Goal: Transaction & Acquisition: Purchase product/service

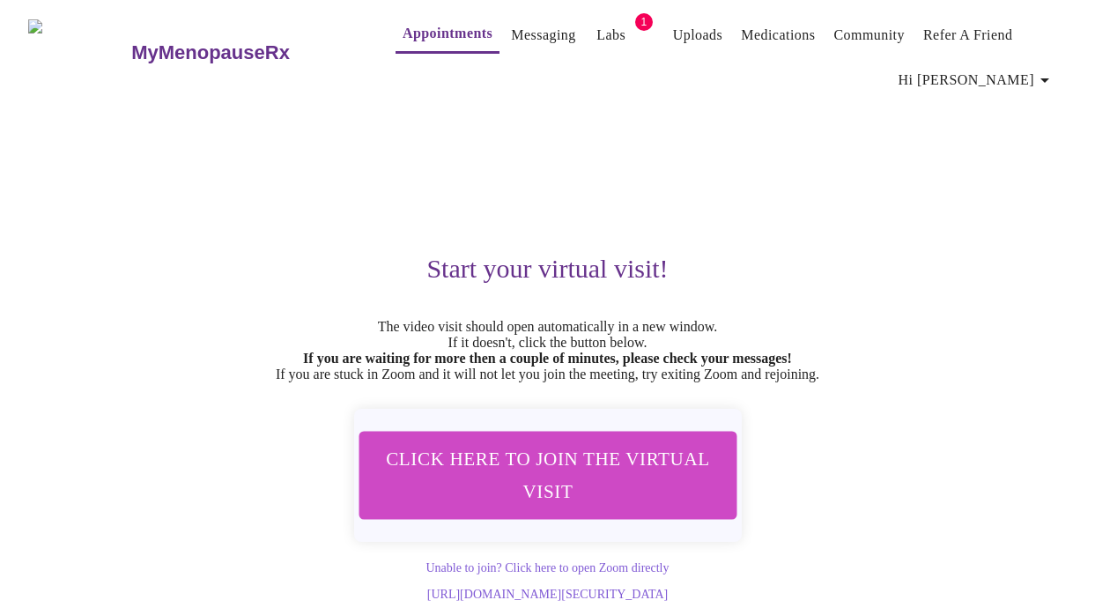
click at [596, 27] on link "Labs" at bounding box center [610, 35] width 29 height 25
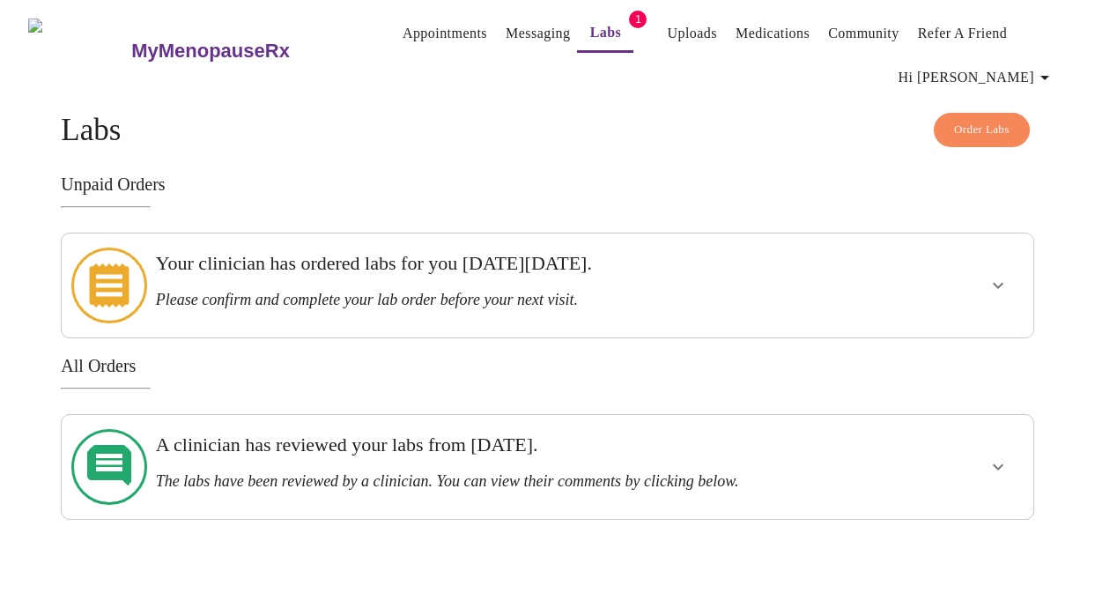
click at [602, 273] on h3 "Your clinician has ordered labs for you [DATE][DATE]." at bounding box center [501, 263] width 690 height 23
click at [1000, 279] on icon "show more" at bounding box center [997, 285] width 21 height 21
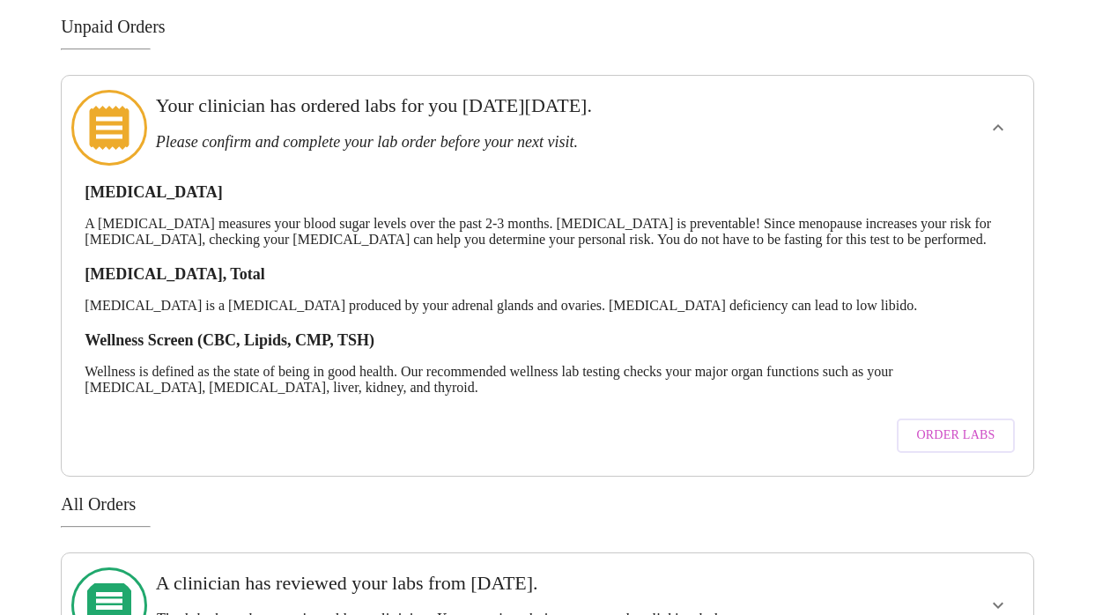
scroll to position [171, 0]
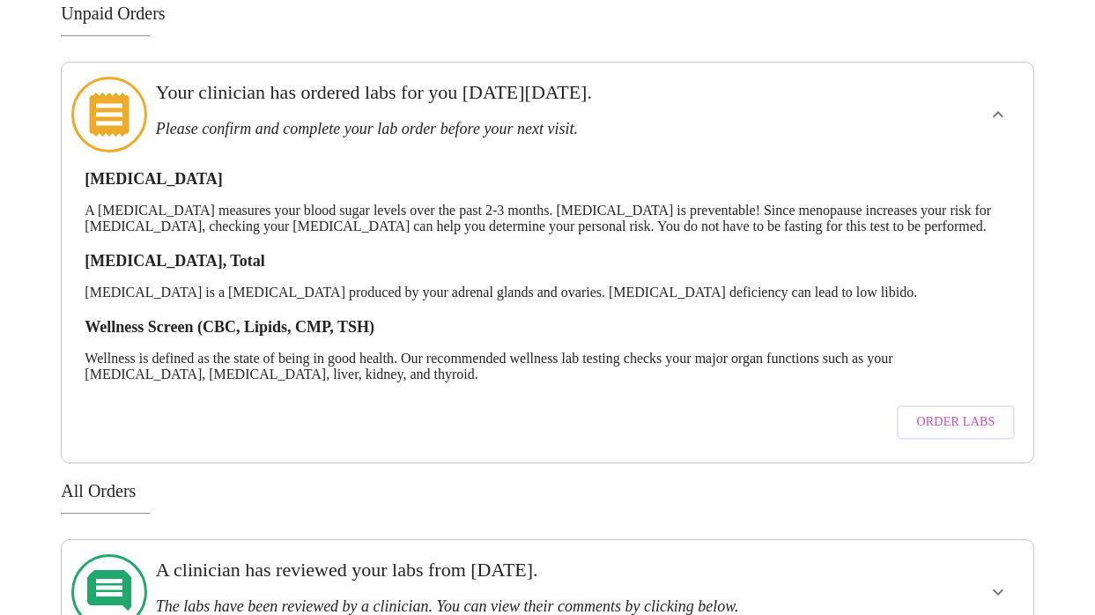
click at [955, 424] on span "Order Labs" at bounding box center [955, 422] width 78 height 22
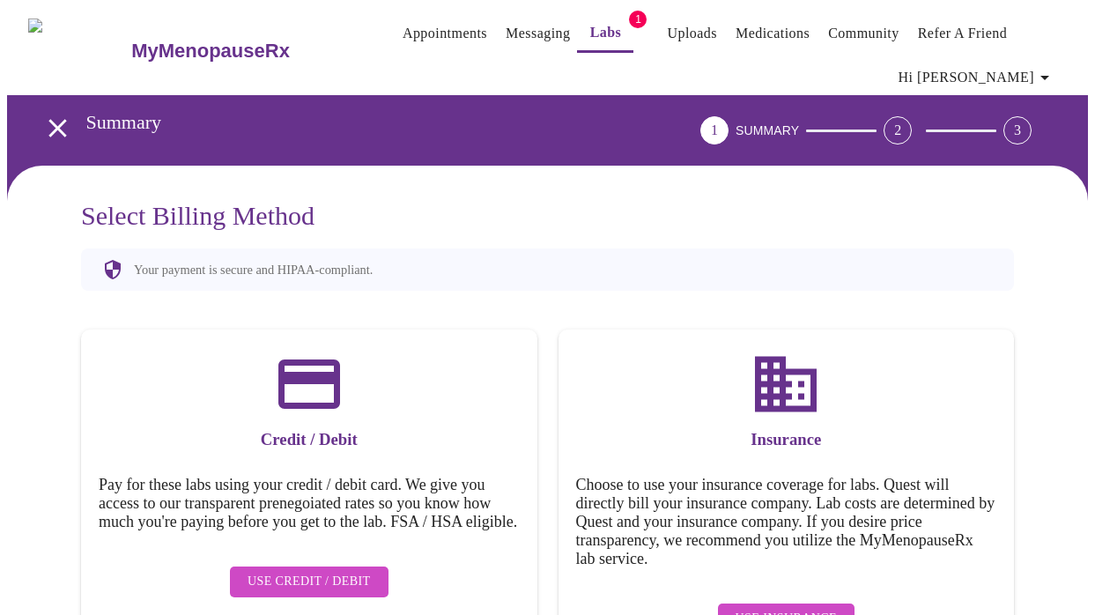
scroll to position [51, 0]
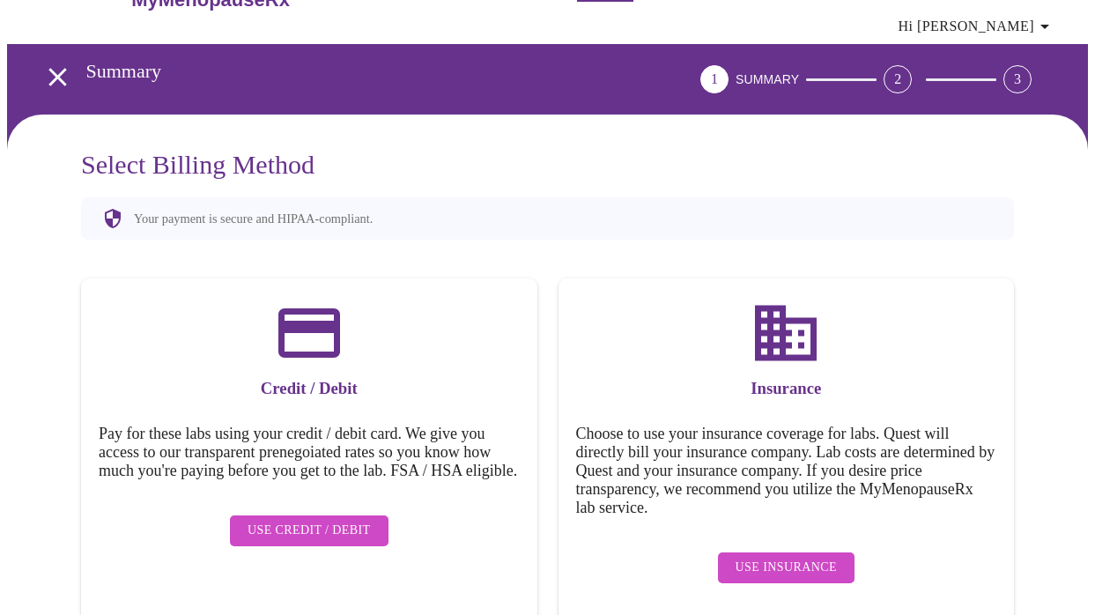
click at [328, 533] on span "Use Credit / Debit" at bounding box center [308, 531] width 123 height 22
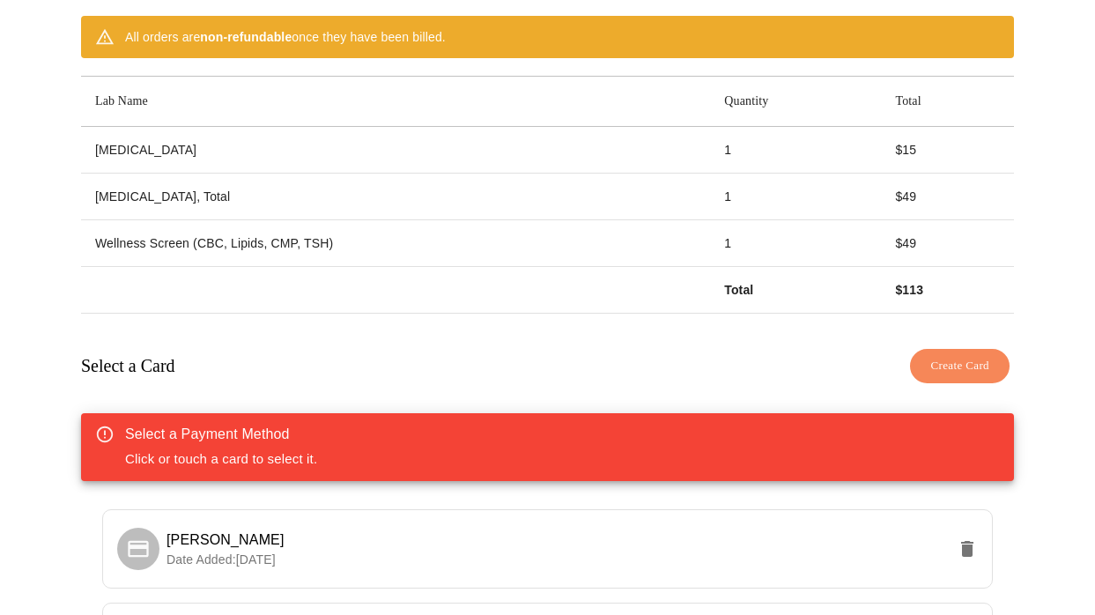
scroll to position [203, 0]
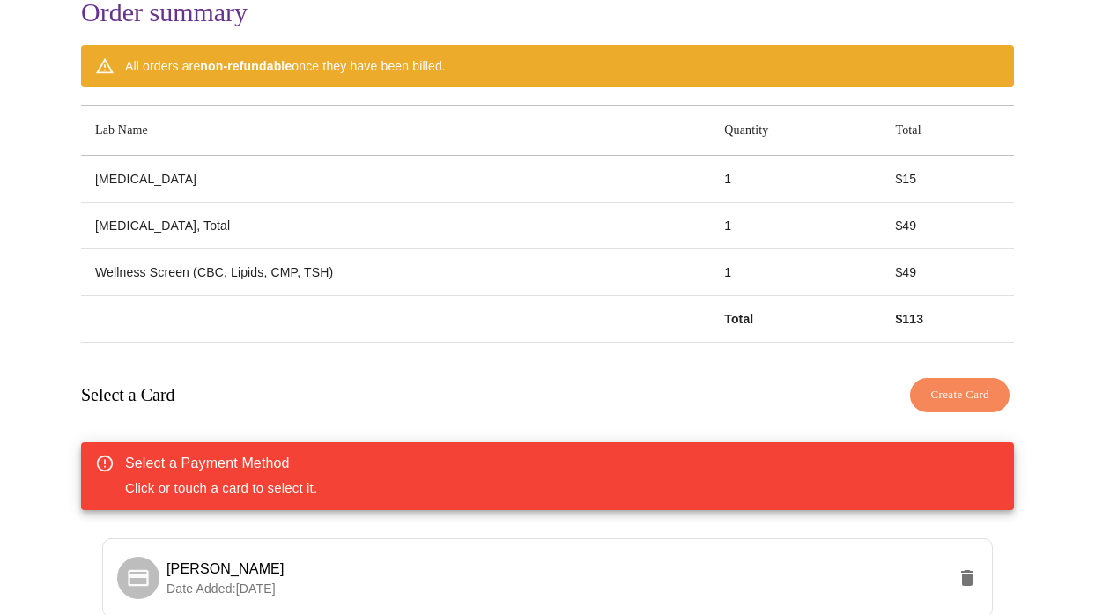
click at [957, 385] on span "Create Card" at bounding box center [959, 395] width 59 height 20
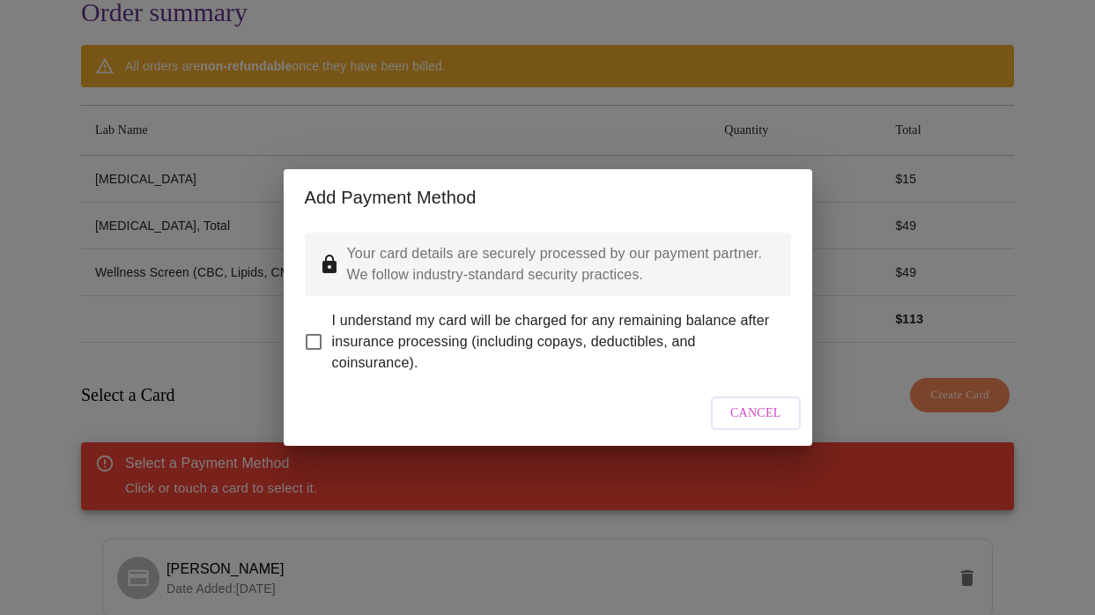
click at [315, 333] on input "I understand my card will be charged for any remaining balance after insurance …" at bounding box center [313, 341] width 37 height 37
checkbox input "true"
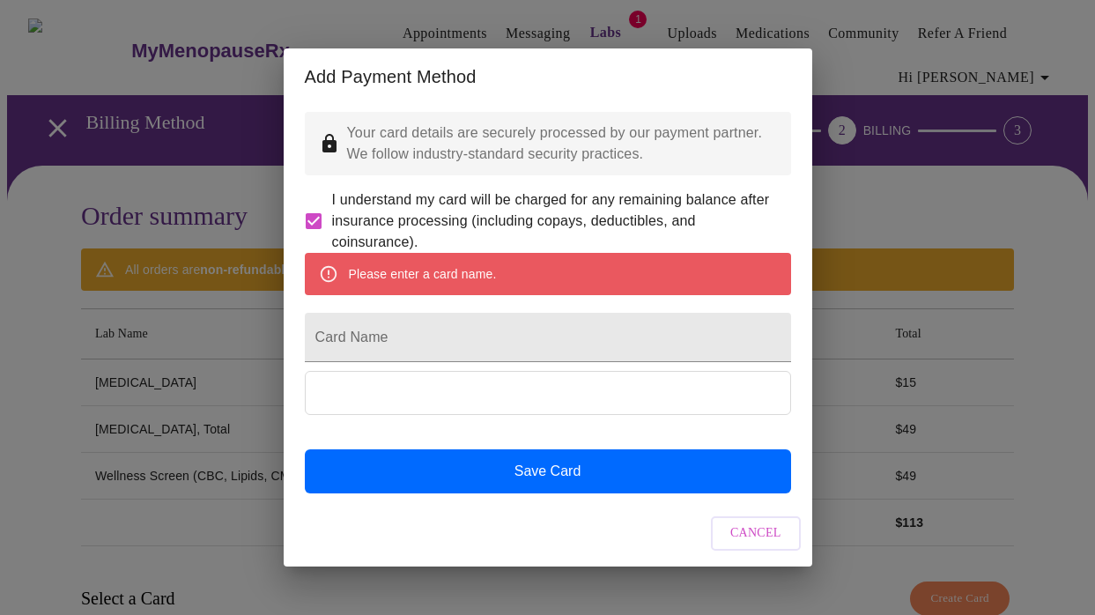
scroll to position [4, 0]
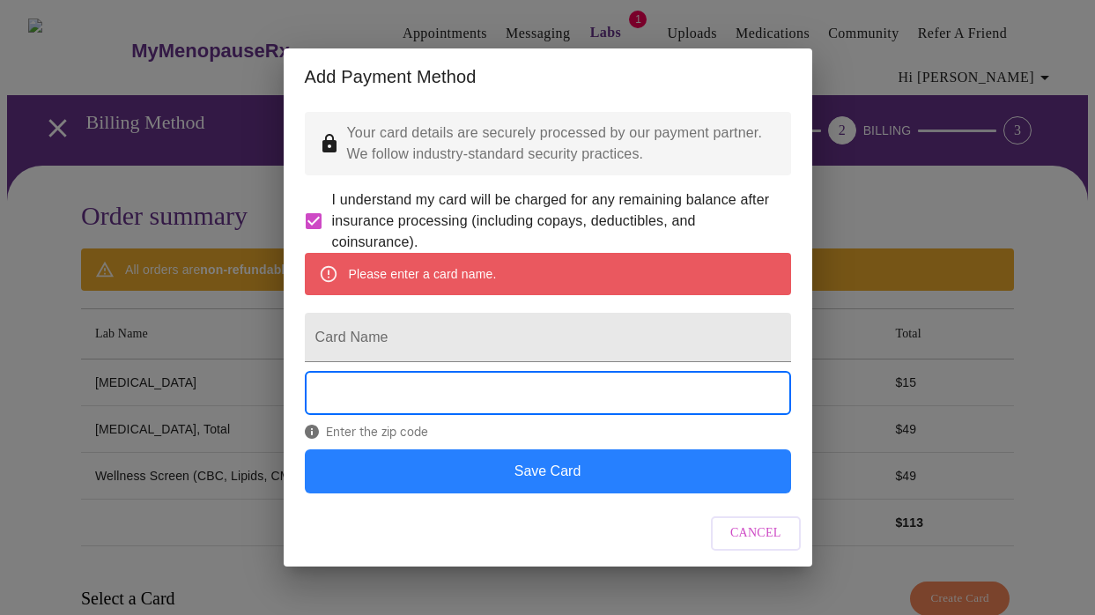
click at [549, 493] on button "Save Card" at bounding box center [548, 471] width 486 height 44
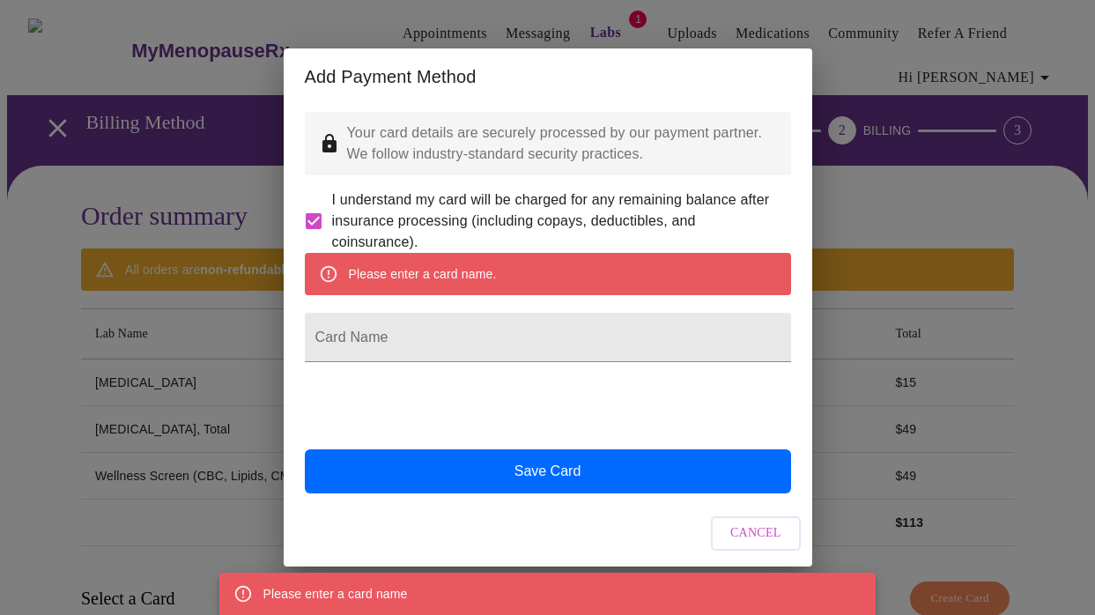
scroll to position [0, 0]
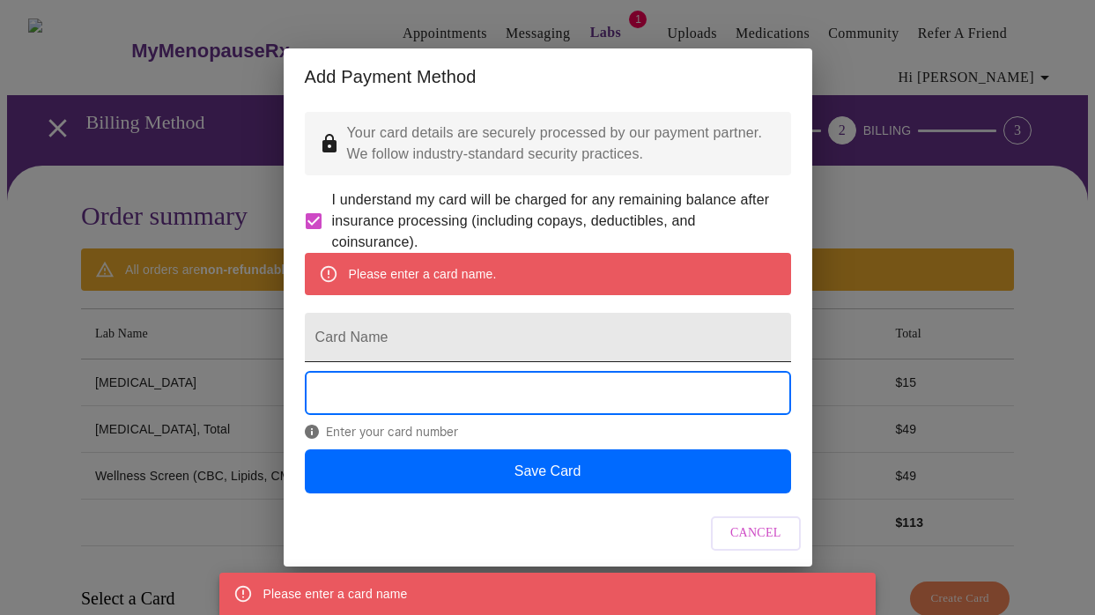
click at [412, 343] on input "Card Name" at bounding box center [548, 337] width 486 height 49
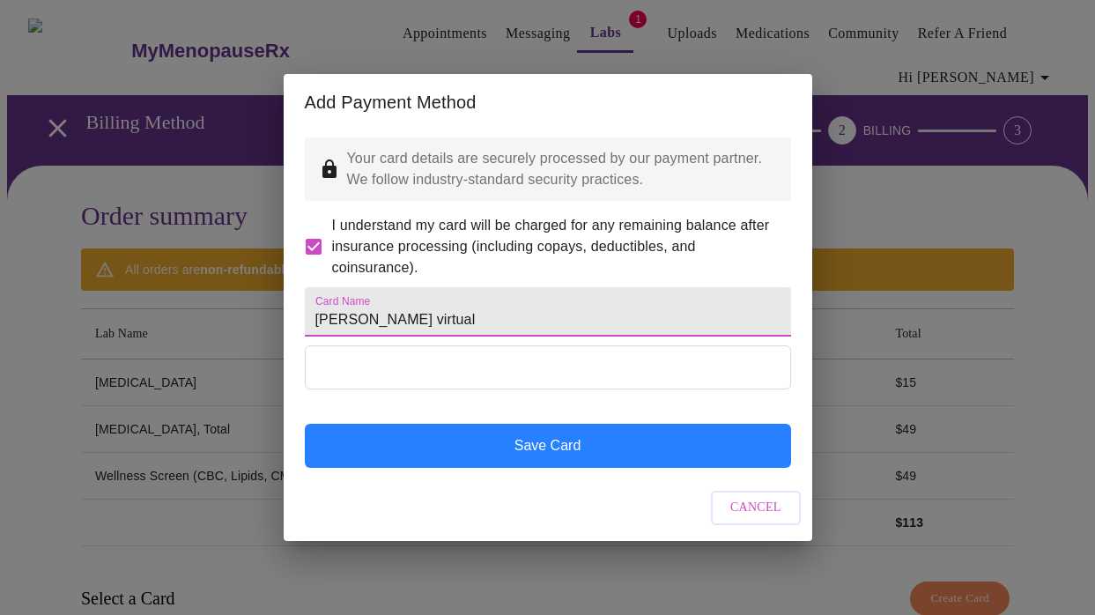
type input "[PERSON_NAME] virtual"
click at [554, 468] on button "Save Card" at bounding box center [548, 446] width 486 height 44
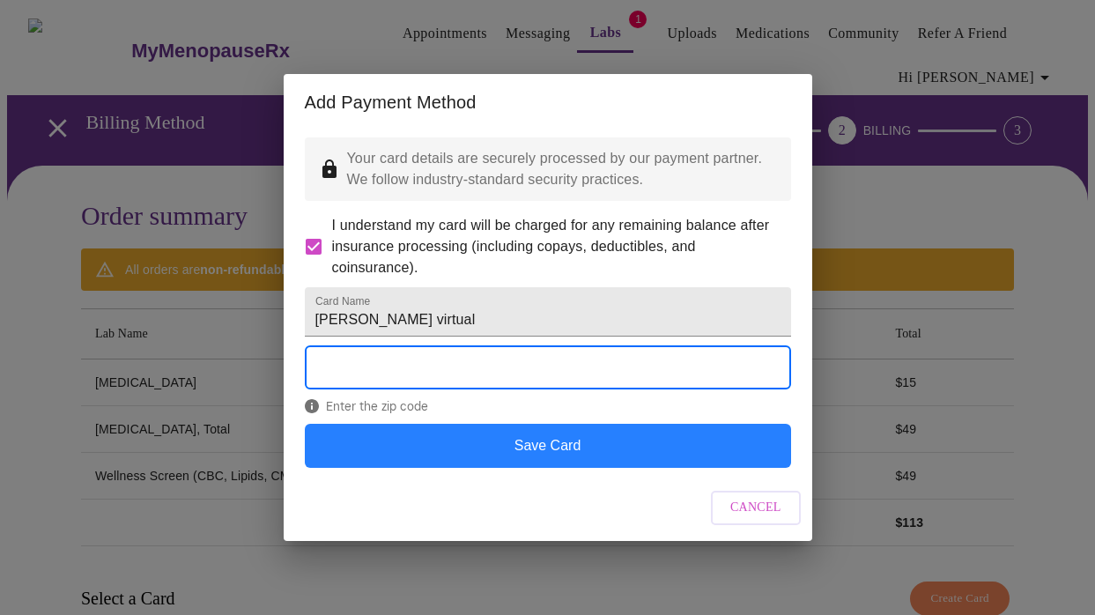
click at [554, 468] on button "Save Card" at bounding box center [548, 446] width 486 height 44
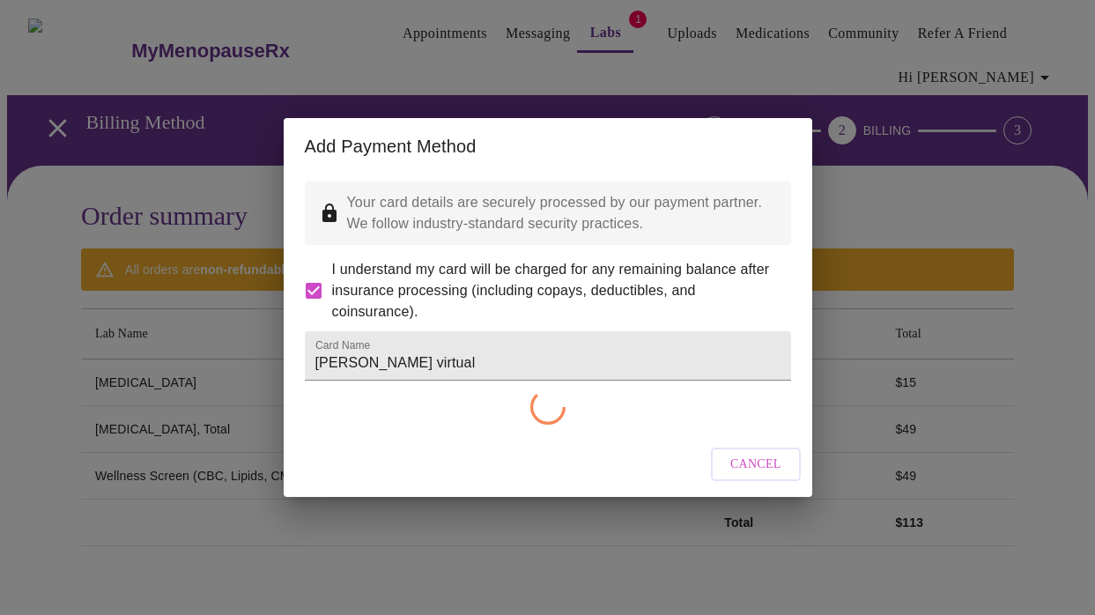
checkbox input "false"
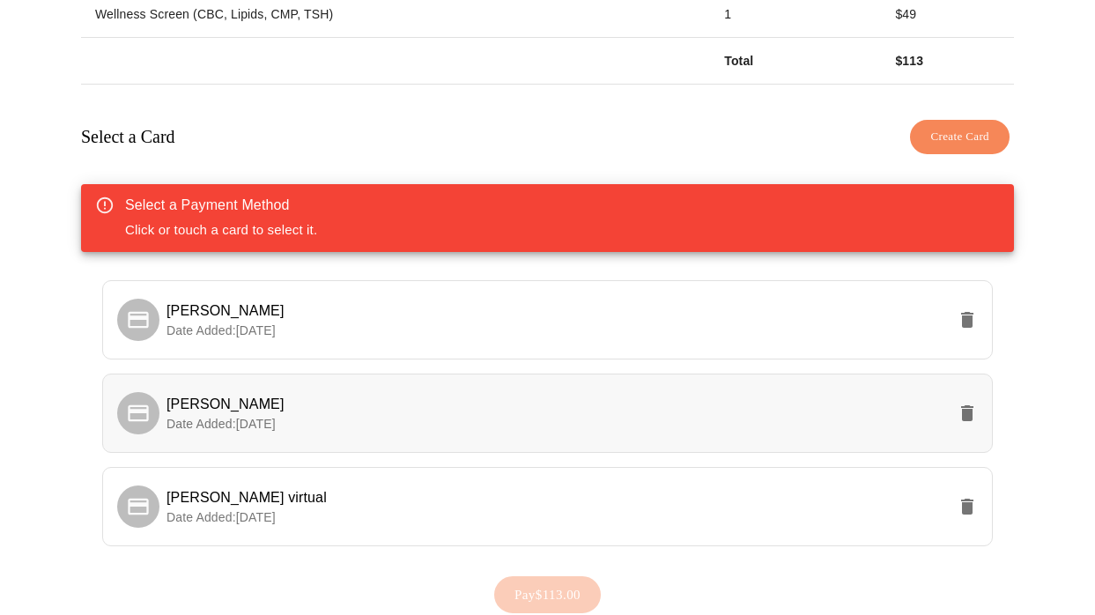
scroll to position [487, 0]
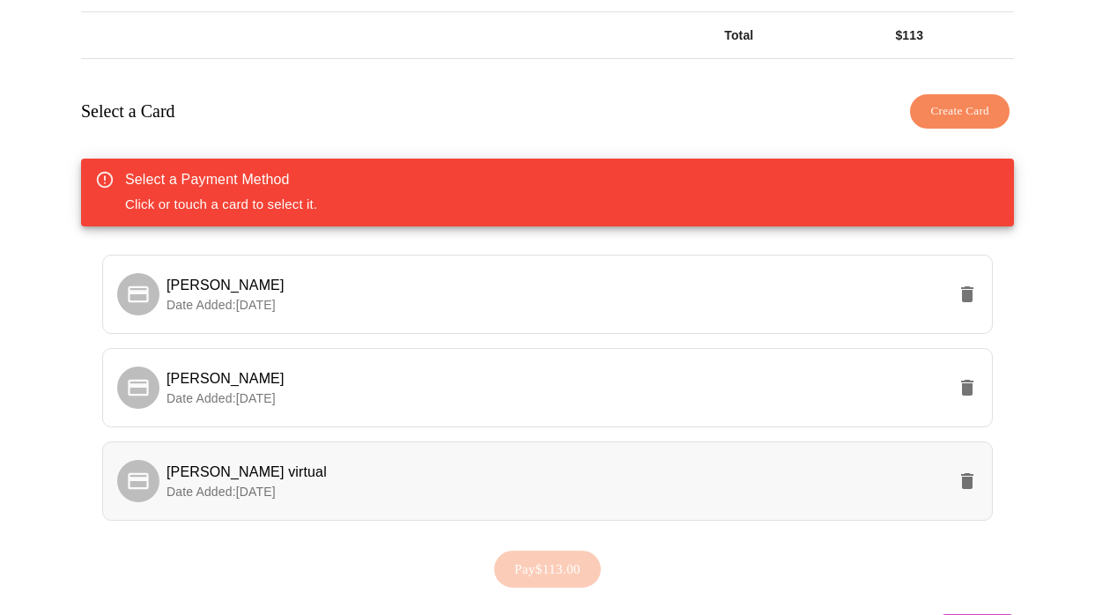
click at [243, 483] on p "Date Added: [DATE]" at bounding box center [555, 492] width 779 height 18
click at [209, 466] on span "[PERSON_NAME] virtual" at bounding box center [246, 471] width 160 height 15
click at [546, 557] on span "Pay $113.00" at bounding box center [547, 568] width 66 height 23
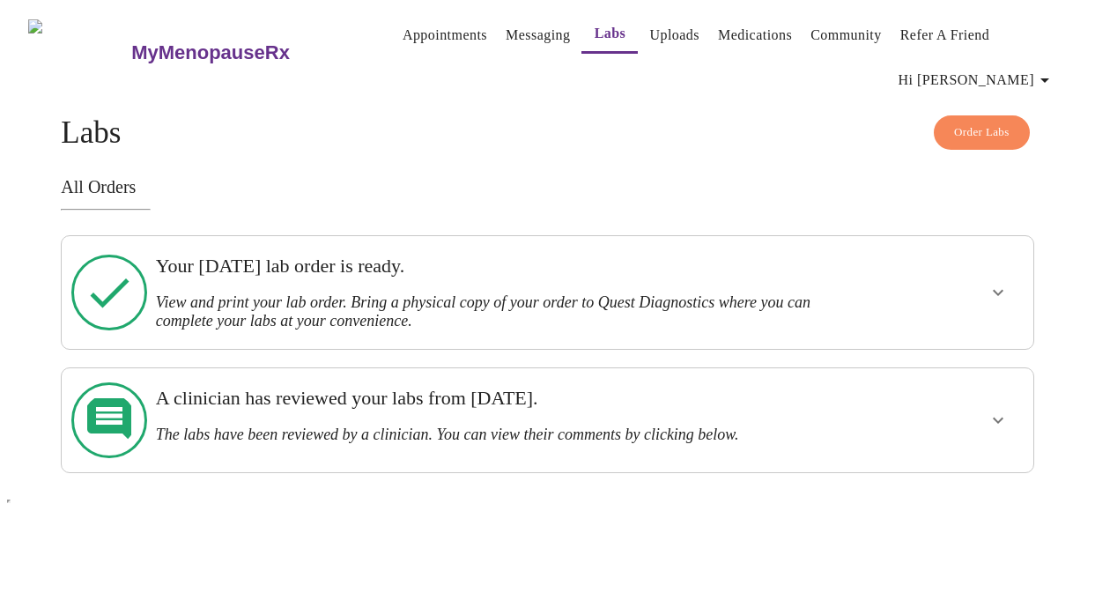
click at [571, 425] on h3 "The labs have been reviewed by a clinician. You can view their comments by clic…" at bounding box center [501, 434] width 690 height 18
click at [1005, 409] on icon "show more" at bounding box center [997, 419] width 21 height 21
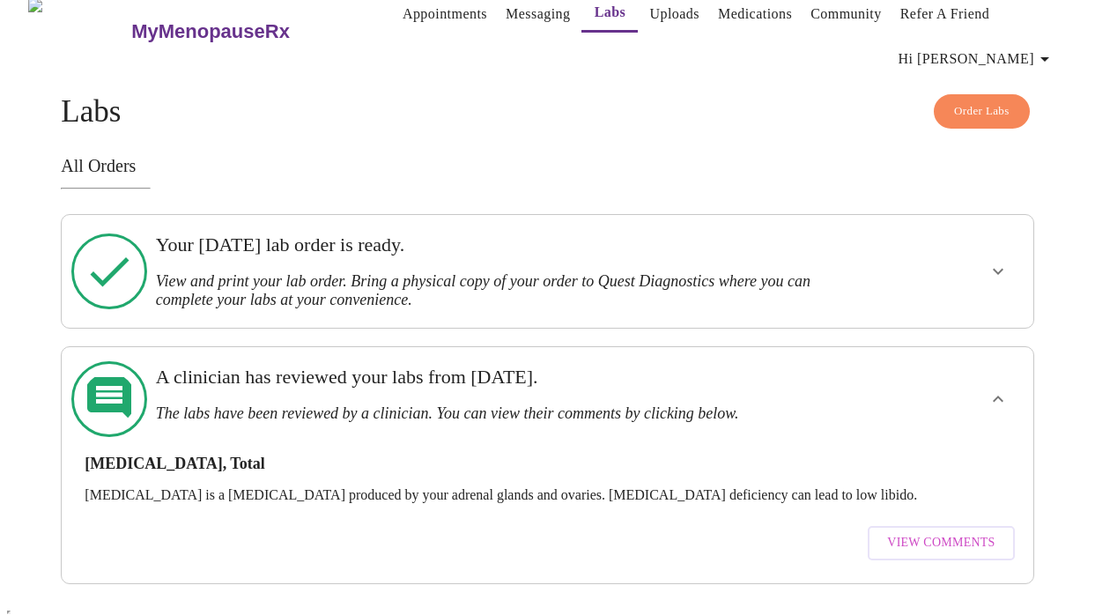
click at [941, 532] on span "View Comments" at bounding box center [940, 543] width 107 height 22
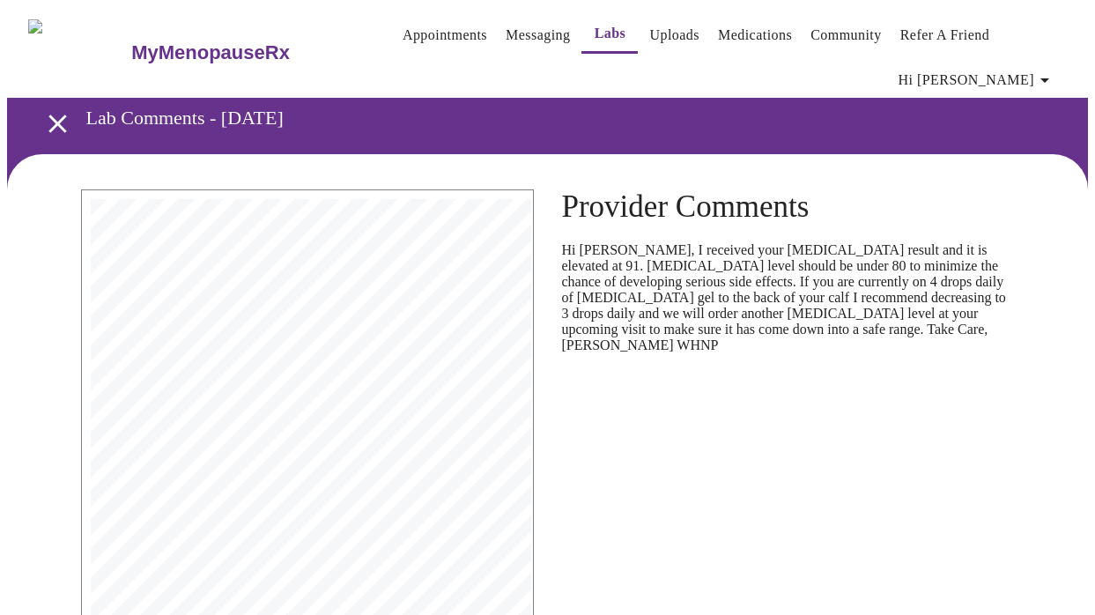
click at [594, 31] on link "Labs" at bounding box center [610, 33] width 32 height 25
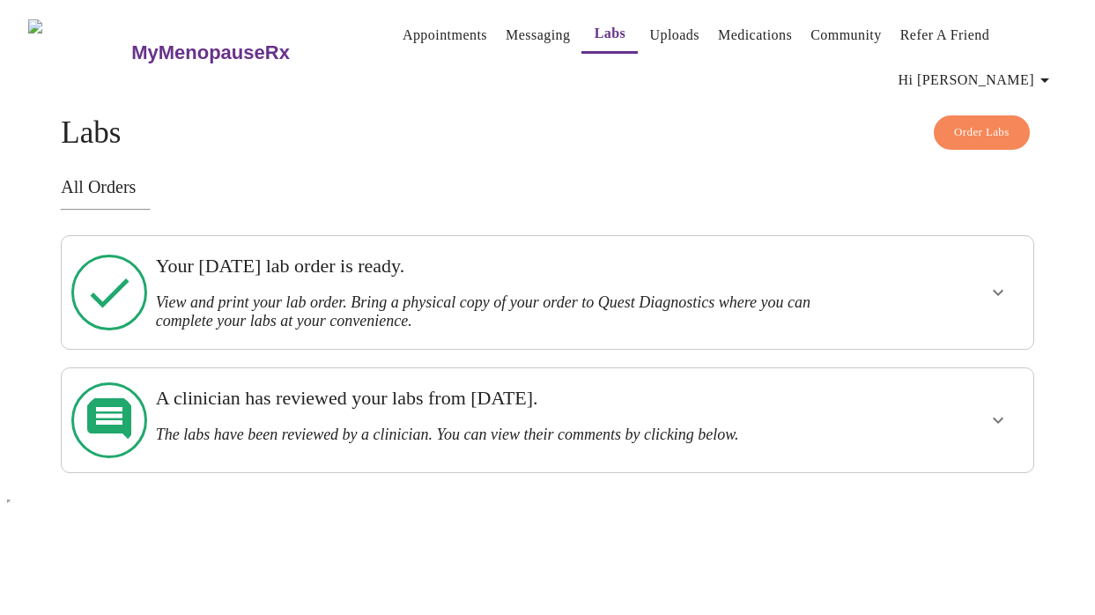
click at [441, 293] on h3 "View and print your lab order. Bring a physical copy of your order to Quest Dia…" at bounding box center [501, 311] width 690 height 37
click at [1003, 290] on icon "show more" at bounding box center [997, 293] width 11 height 6
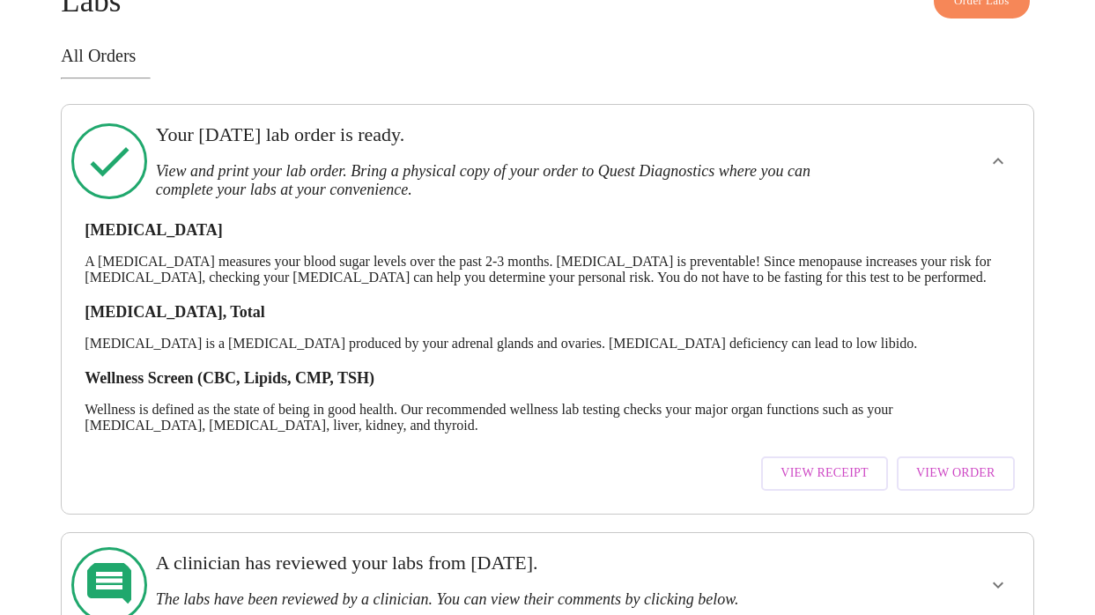
scroll to position [180, 0]
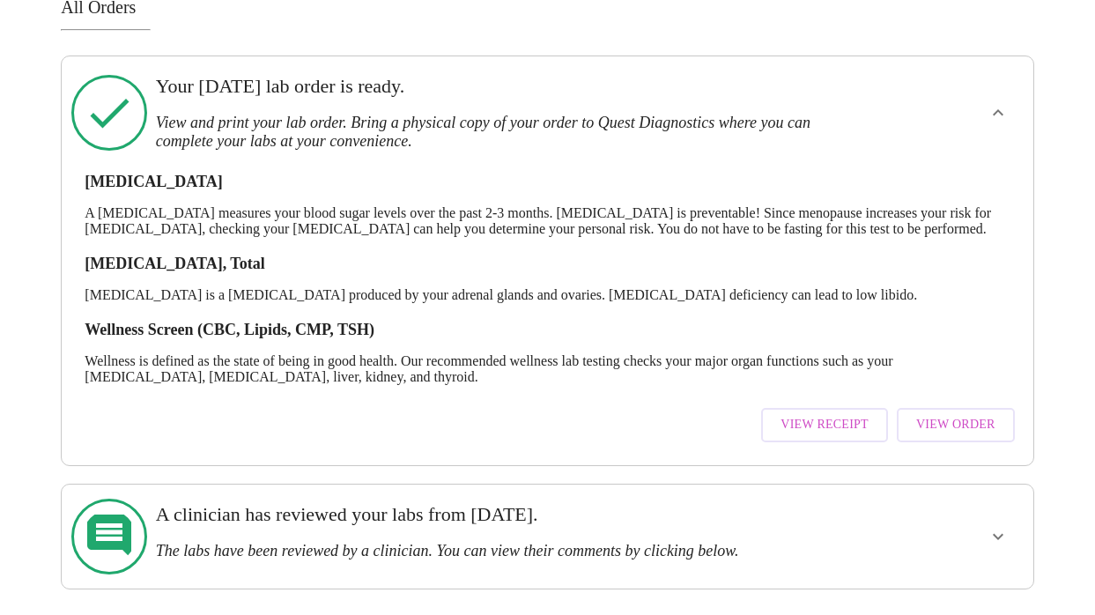
click at [962, 436] on span "View Order" at bounding box center [955, 425] width 79 height 22
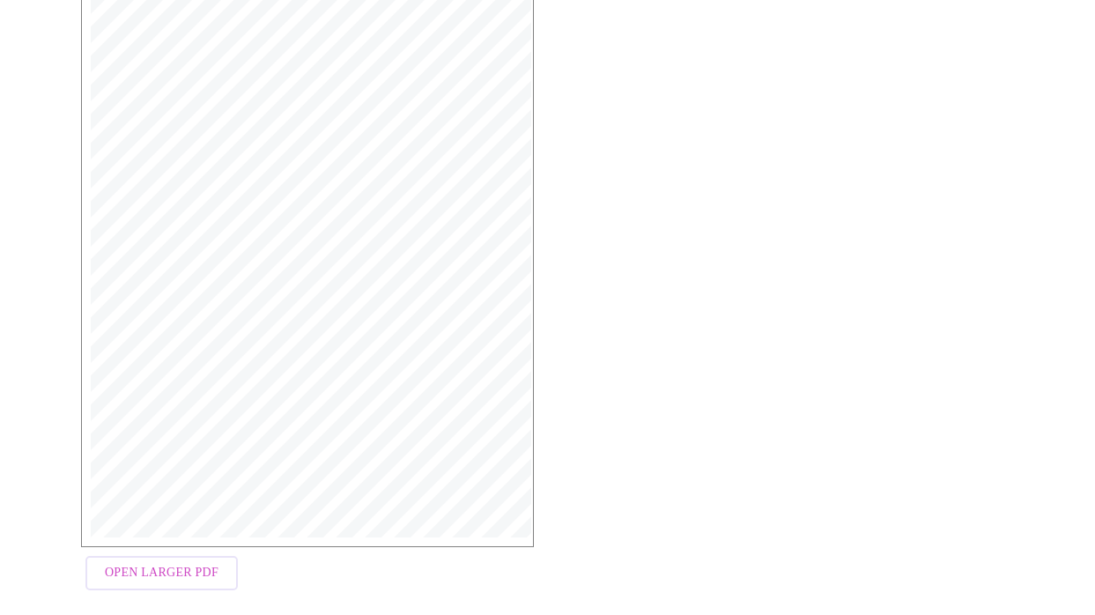
scroll to position [424, 0]
click at [158, 556] on span "Open Larger PDF" at bounding box center [162, 545] width 114 height 22
